Goal: Navigation & Orientation: Find specific page/section

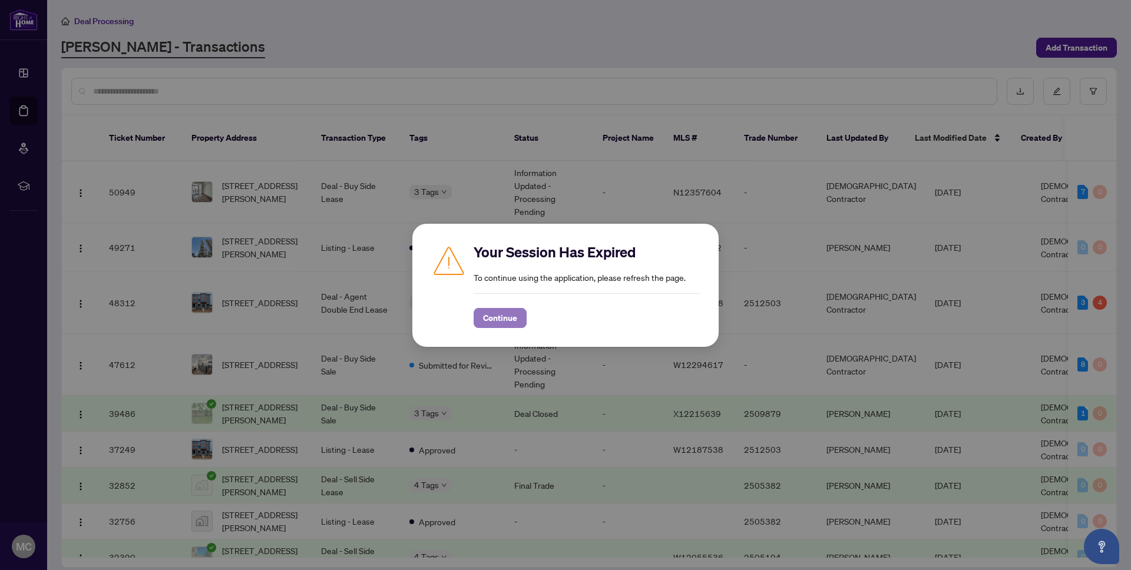
click at [523, 318] on button "Continue" at bounding box center [500, 318] width 53 height 20
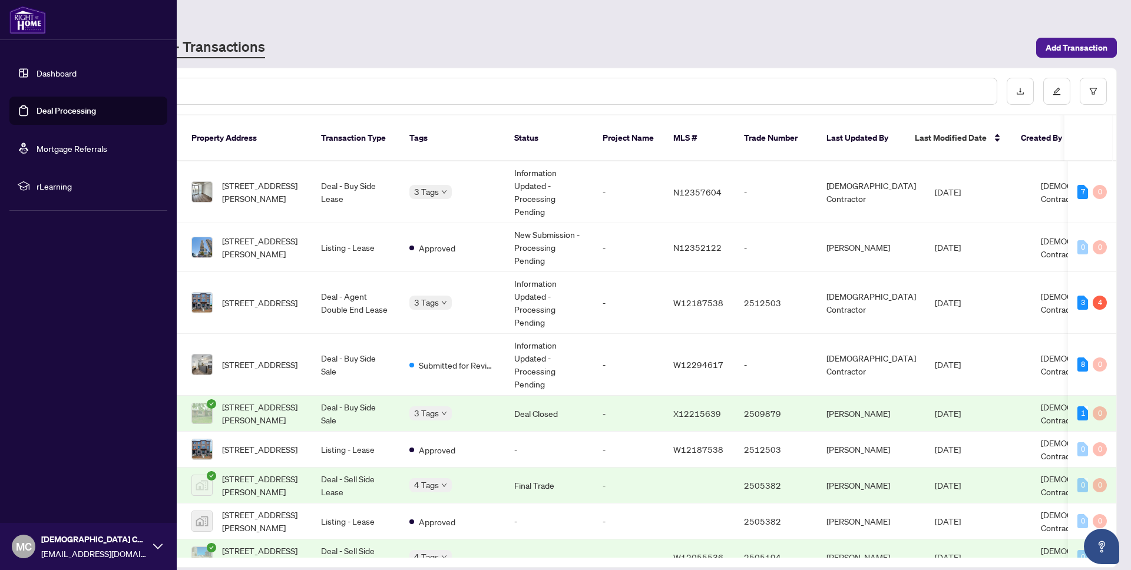
click at [63, 78] on link "Dashboard" at bounding box center [57, 73] width 40 height 11
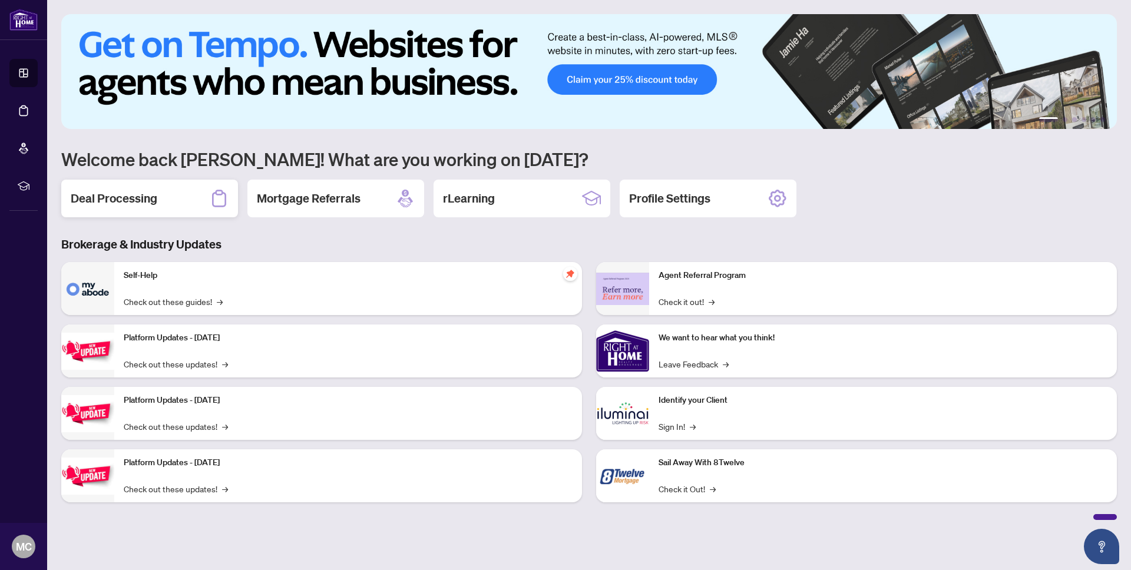
click at [193, 196] on div "Deal Processing" at bounding box center [149, 199] width 177 height 38
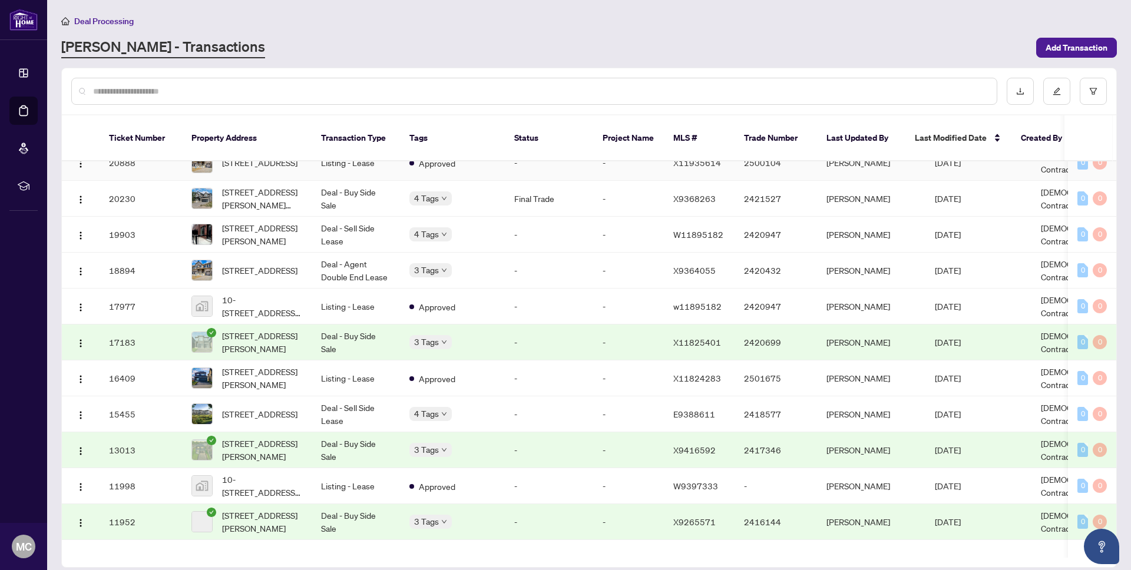
scroll to position [704, 0]
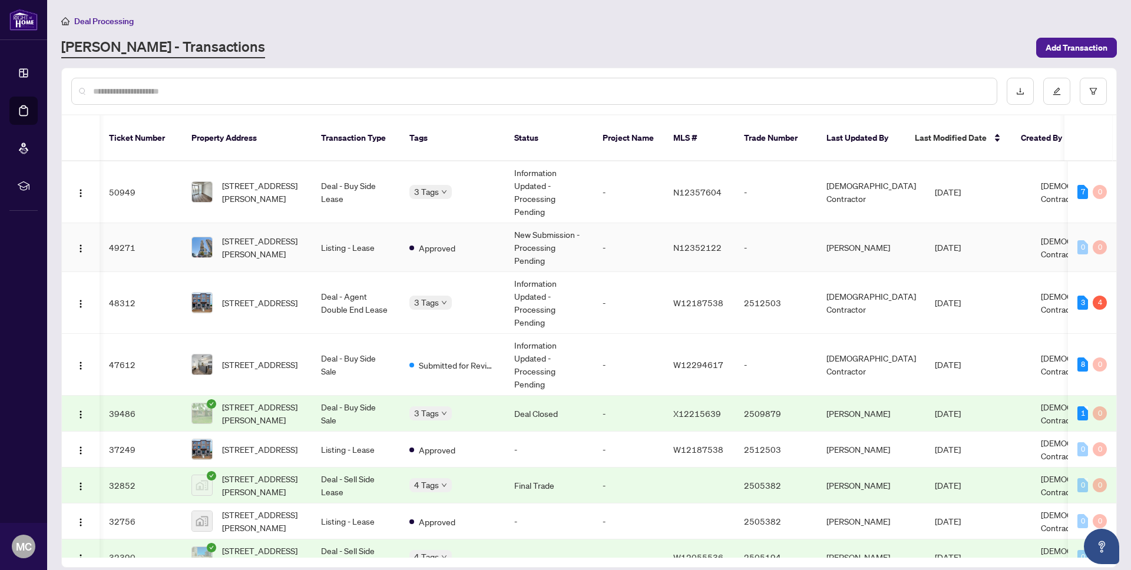
scroll to position [0, 6]
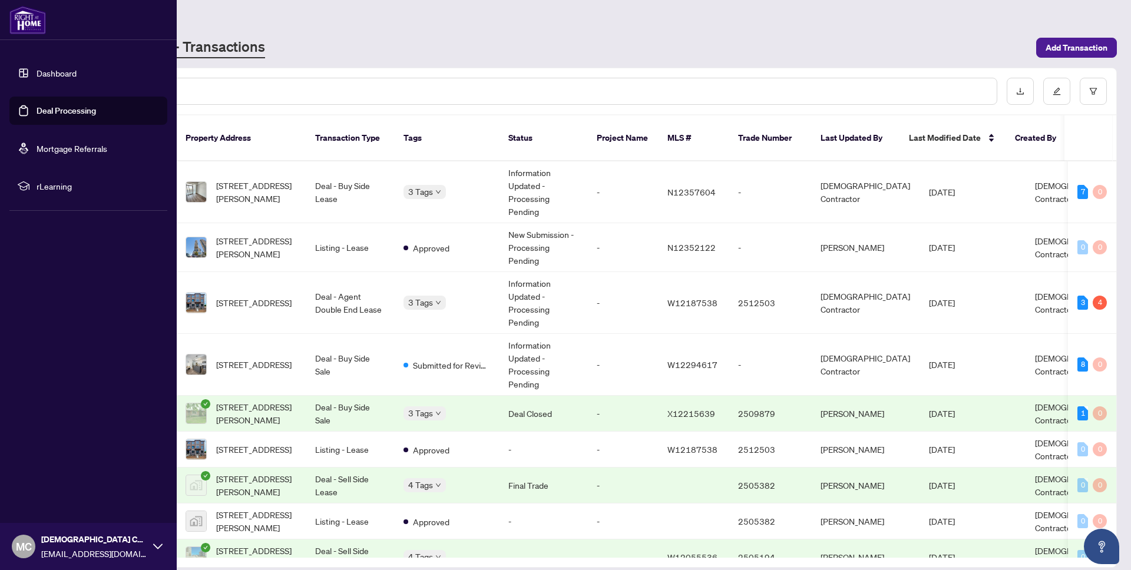
click at [38, 70] on link "Dashboard" at bounding box center [57, 73] width 40 height 11
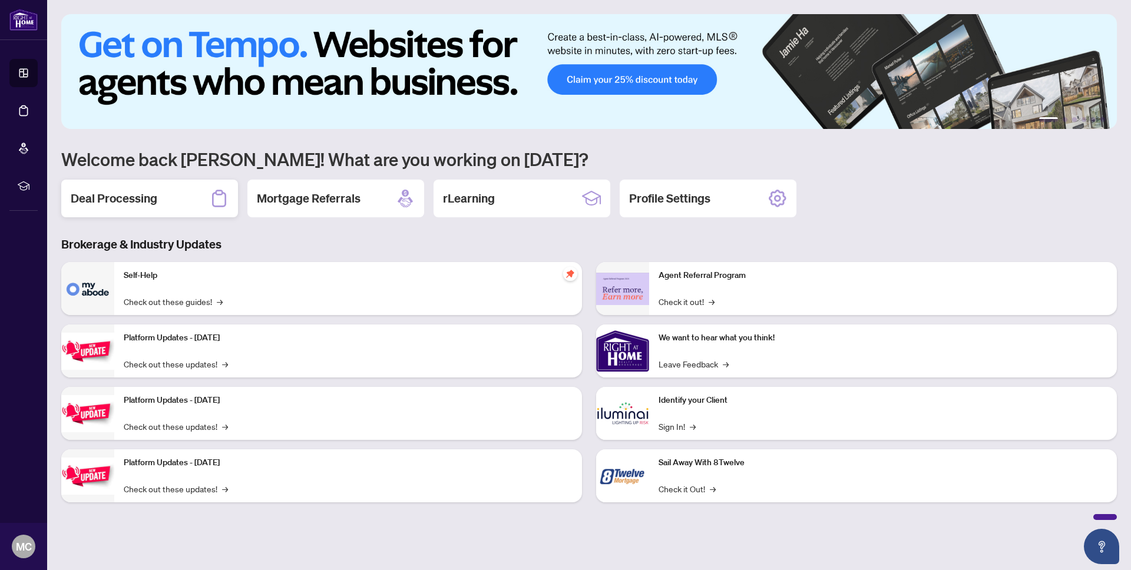
click at [169, 214] on div "Deal Processing" at bounding box center [149, 199] width 177 height 38
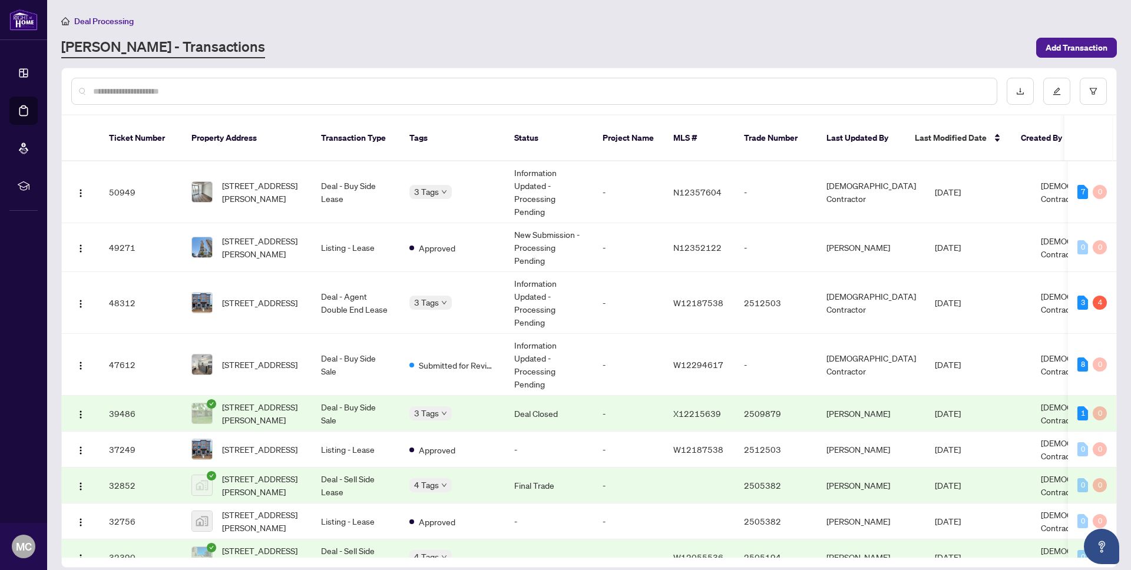
click at [101, 16] on span "Deal Processing" at bounding box center [104, 21] width 60 height 11
click at [98, 22] on span "Deal Processing" at bounding box center [104, 21] width 60 height 11
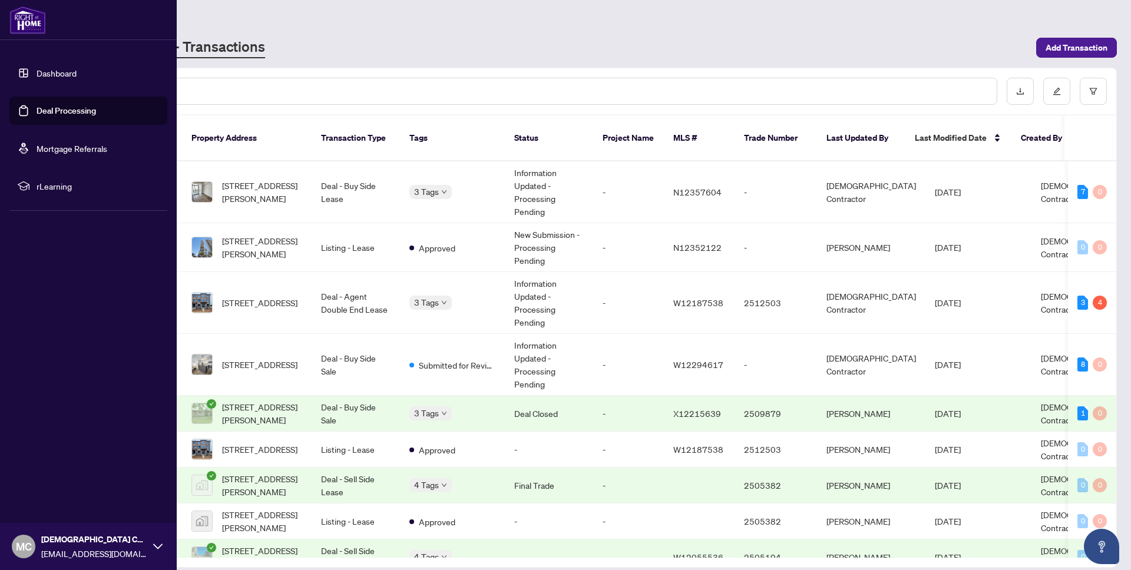
click at [57, 78] on link "Dashboard" at bounding box center [57, 73] width 40 height 11
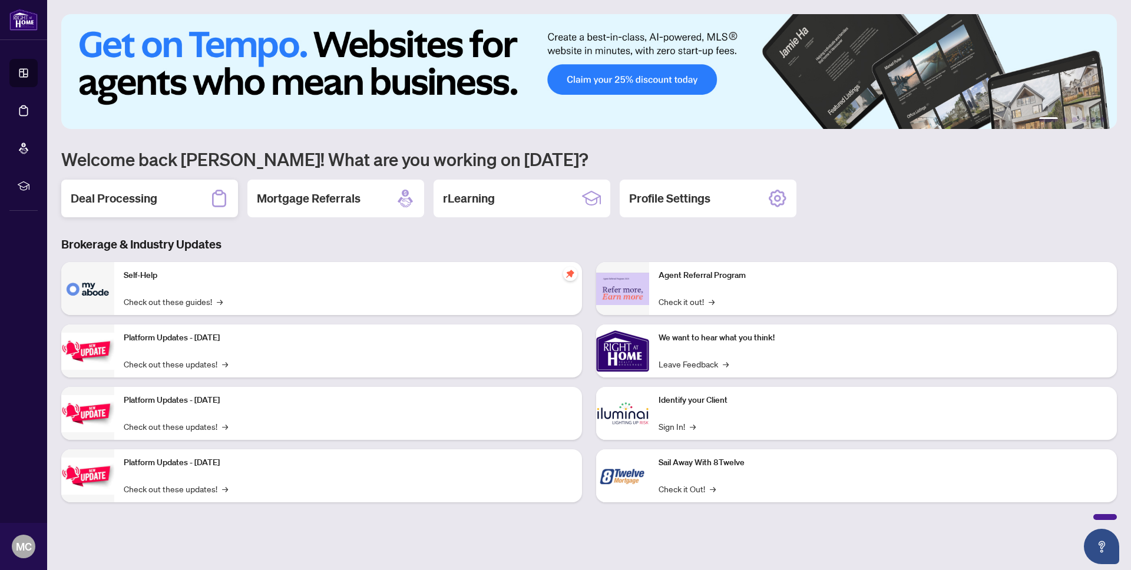
click at [120, 197] on h2 "Deal Processing" at bounding box center [114, 198] width 87 height 16
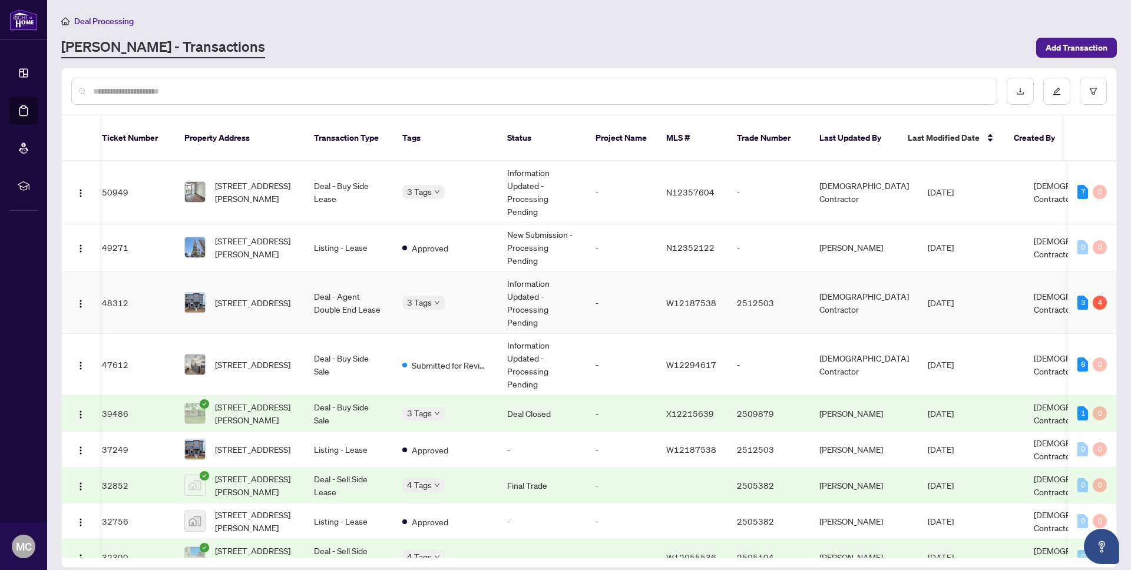
scroll to position [0, 6]
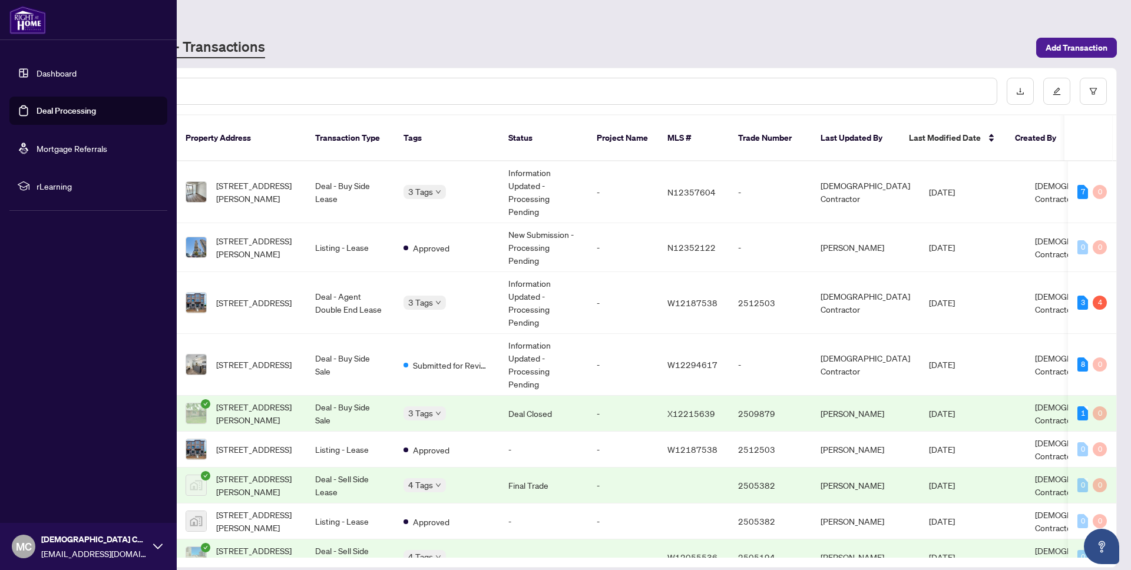
click at [49, 75] on link "Dashboard" at bounding box center [57, 73] width 40 height 11
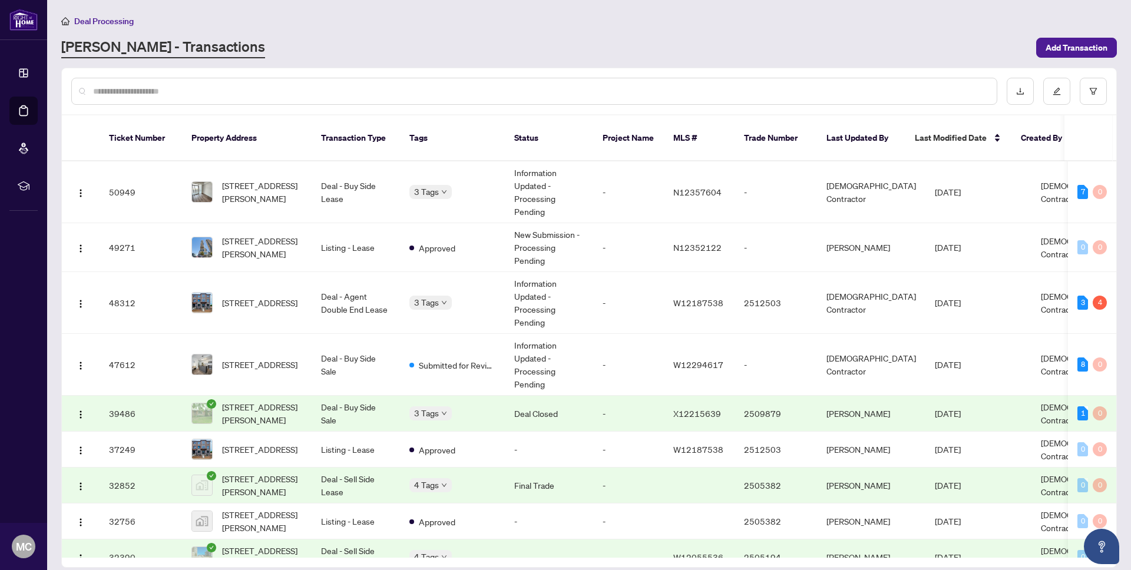
scroll to position [704, 0]
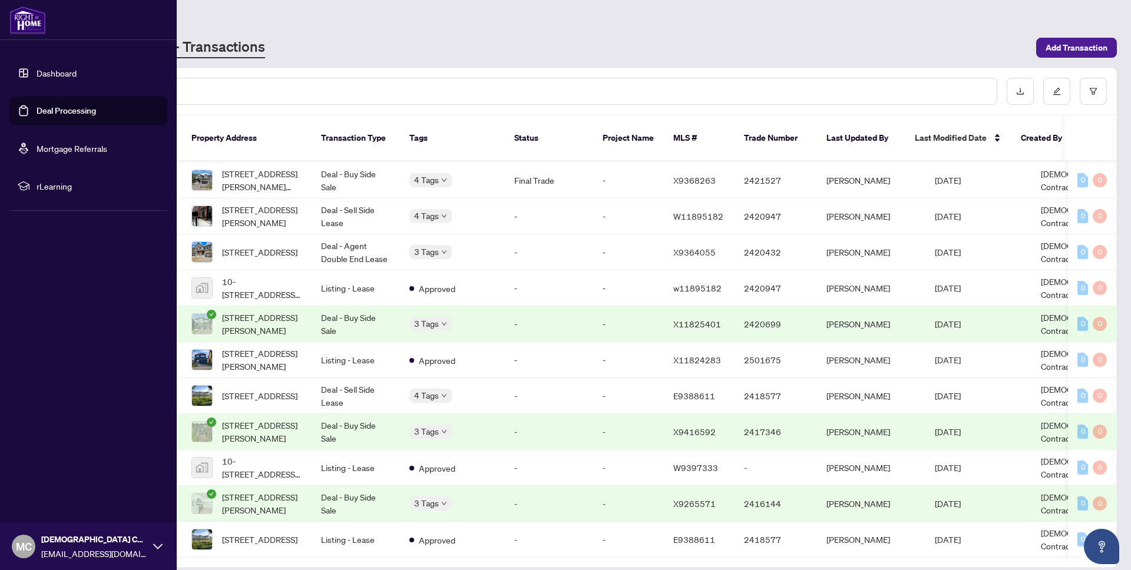
click at [53, 78] on link "Dashboard" at bounding box center [57, 73] width 40 height 11
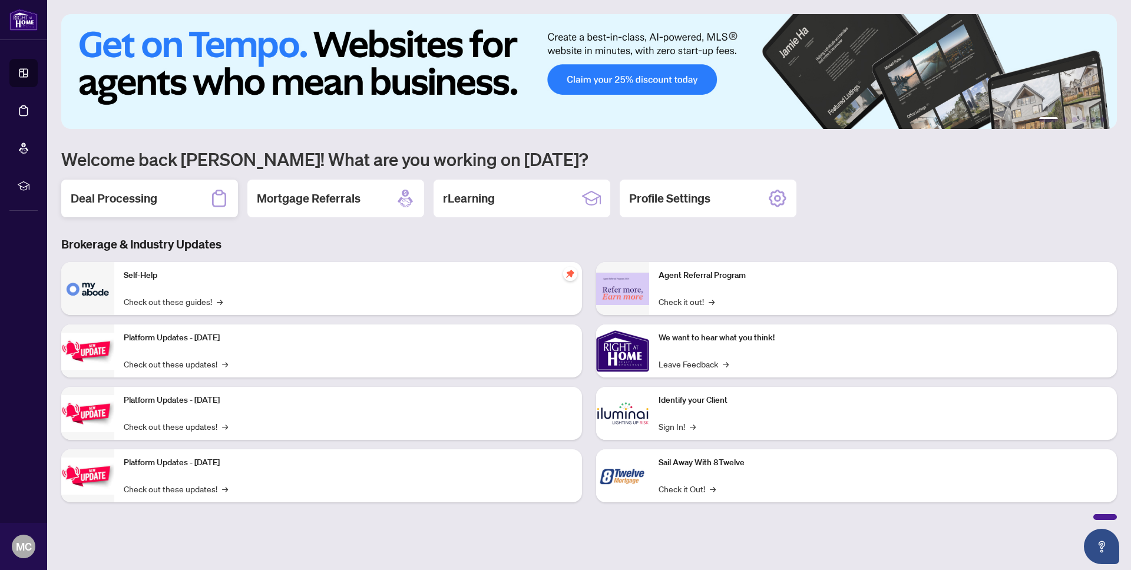
click at [121, 200] on h2 "Deal Processing" at bounding box center [114, 198] width 87 height 16
